Goal: Transaction & Acquisition: Purchase product/service

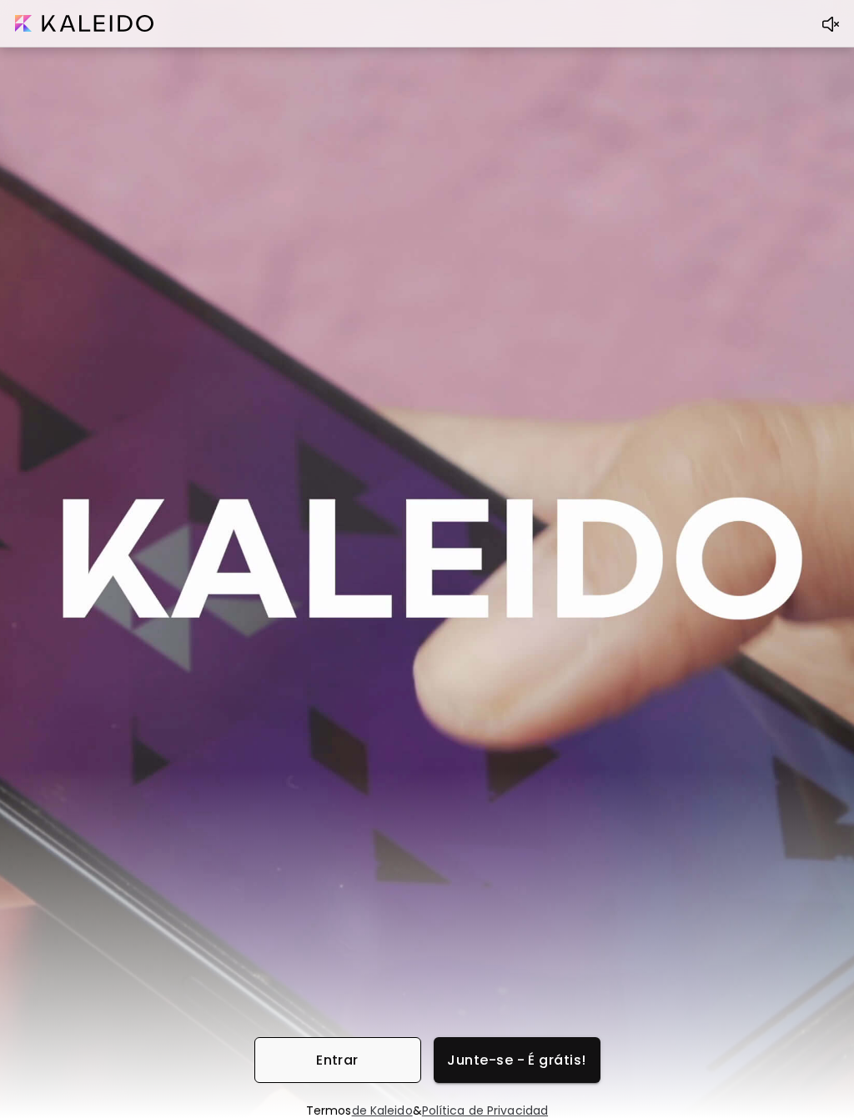
click at [369, 1061] on span "Entrar" at bounding box center [338, 1061] width 140 height 18
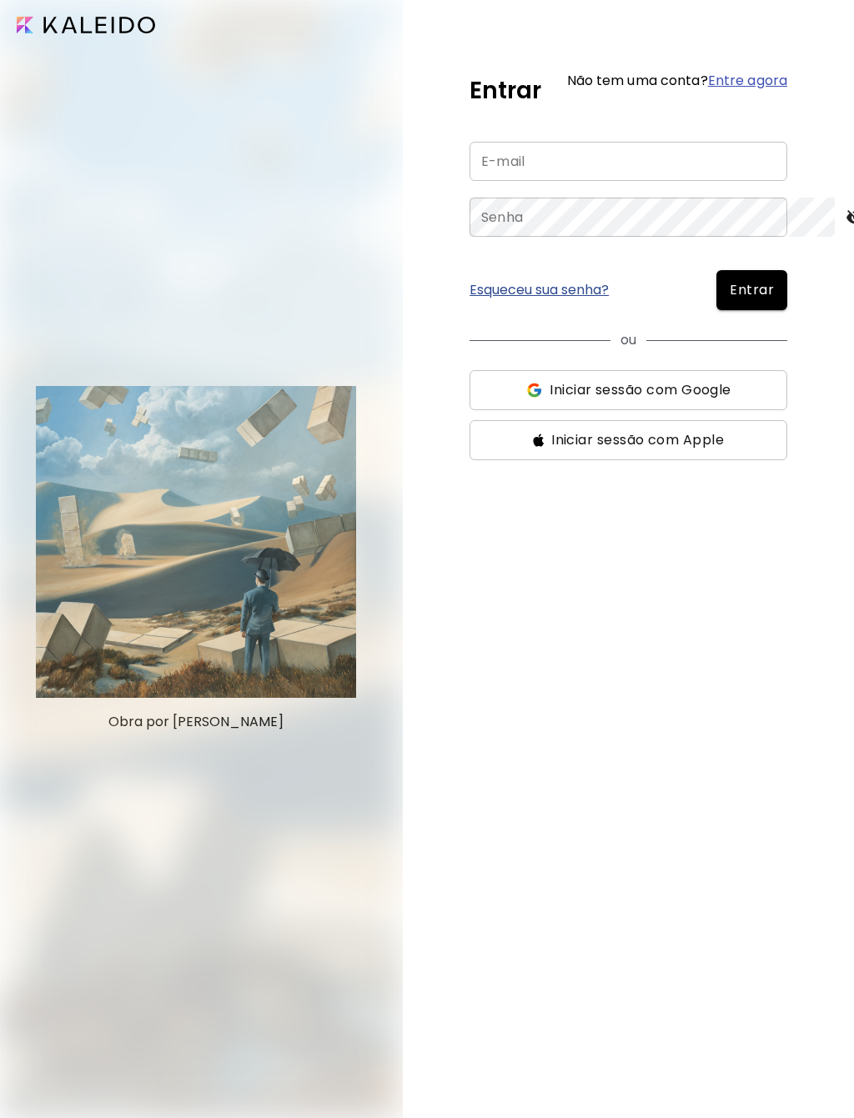
click at [640, 173] on input "email" at bounding box center [628, 161] width 318 height 39
click at [716, 398] on span "Iniciar sessão com Google" at bounding box center [640, 390] width 181 height 20
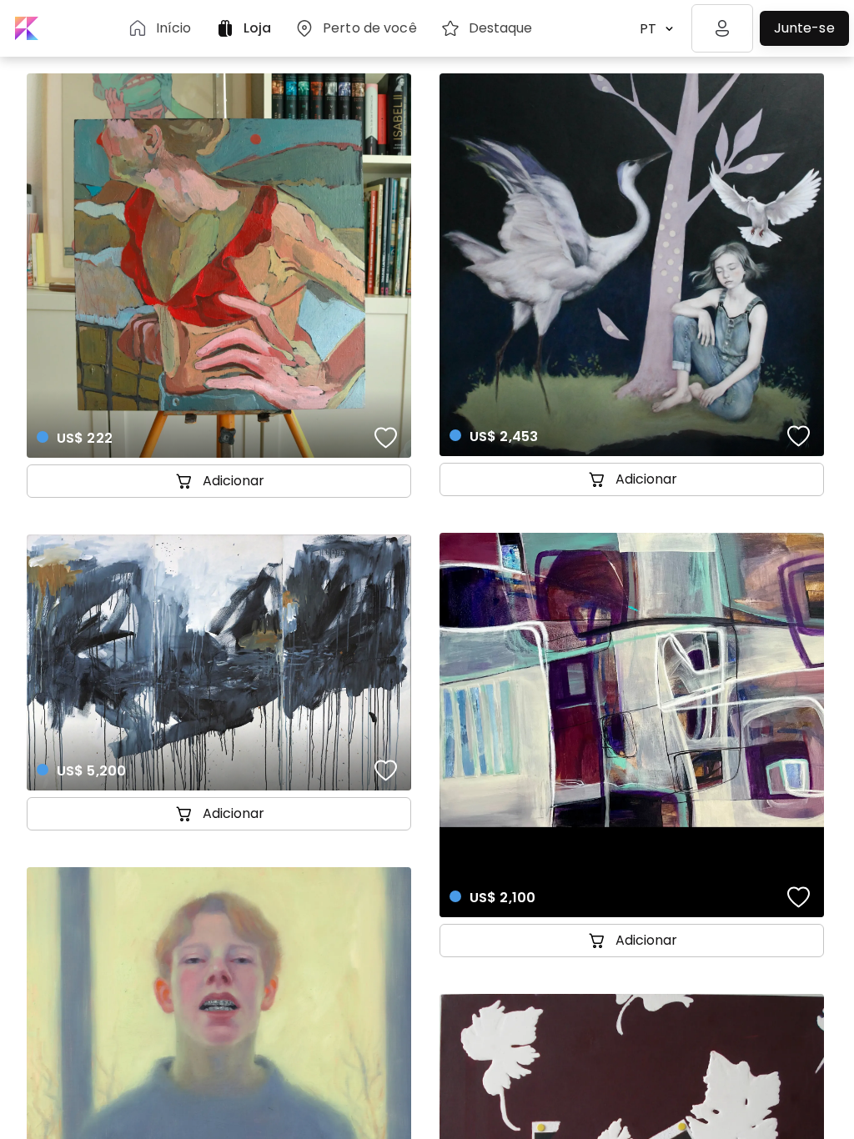
click at [727, 27] on img at bounding box center [722, 28] width 62 height 48
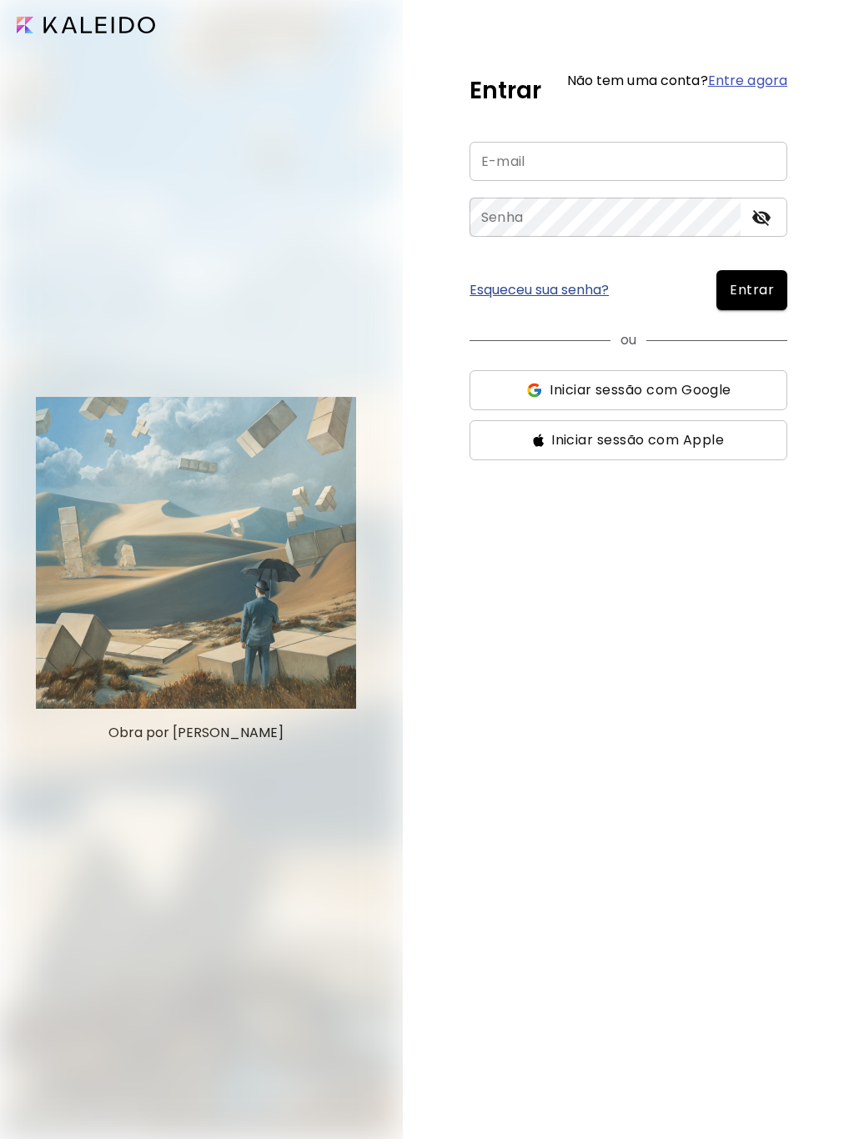
click at [728, 171] on input "email" at bounding box center [628, 161] width 318 height 39
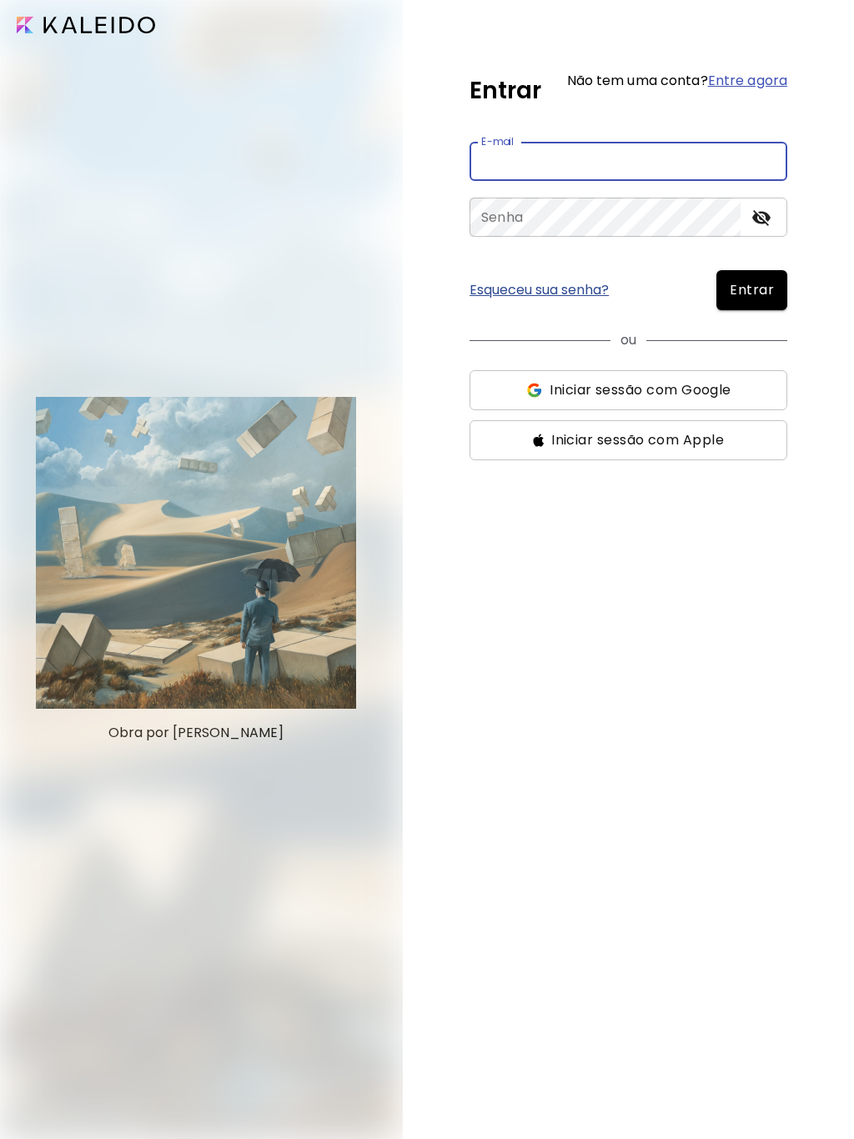
click at [738, 443] on span "Iniciar sessão com Apple" at bounding box center [628, 440] width 291 height 20
